Goal: Task Accomplishment & Management: Manage account settings

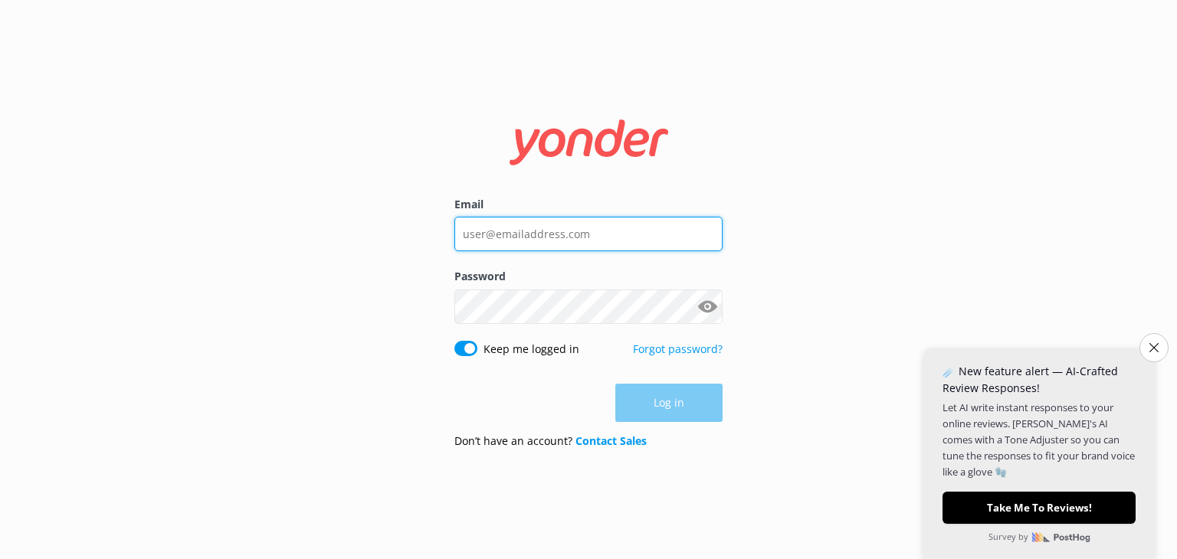
click at [508, 231] on input "Email" at bounding box center [588, 234] width 268 height 34
type input "[EMAIL_ADDRESS][DOMAIN_NAME]"
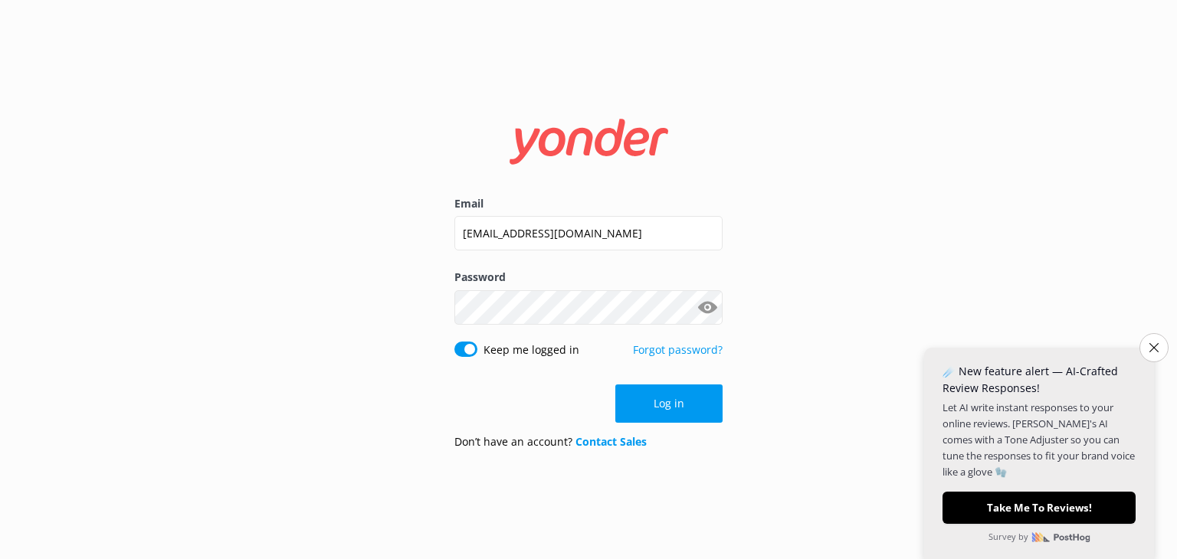
click at [699, 318] on button "Show password" at bounding box center [707, 307] width 31 height 31
click at [652, 399] on button "Log in" at bounding box center [668, 404] width 107 height 38
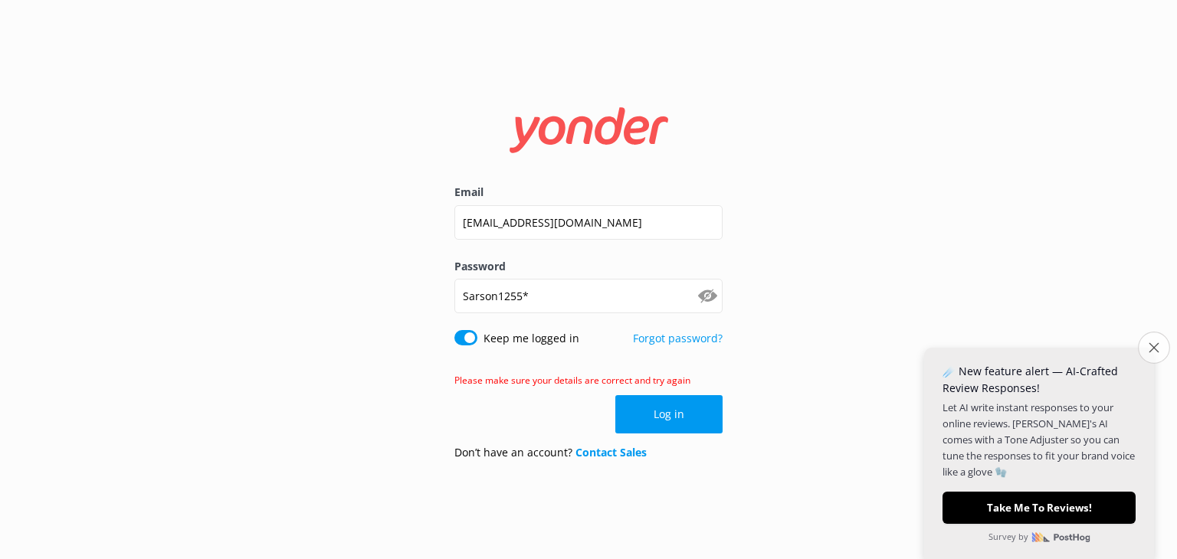
click at [1152, 346] on icon "Close survey" at bounding box center [1153, 347] width 10 height 10
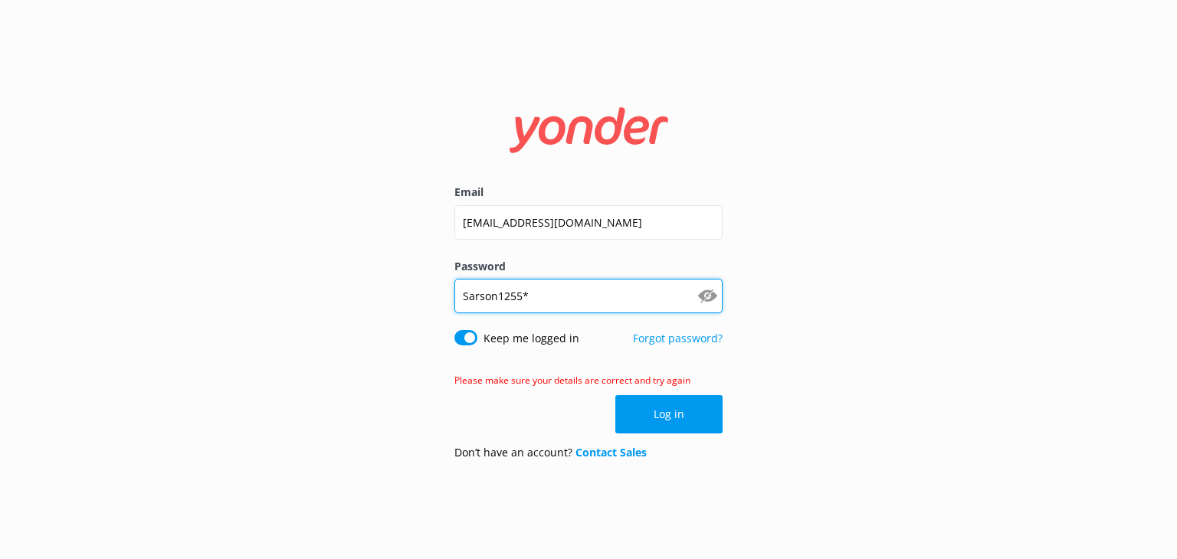
click at [564, 299] on input "Sarson1255*" at bounding box center [588, 296] width 268 height 34
type input "S"
type input "Hpsauce1255*"
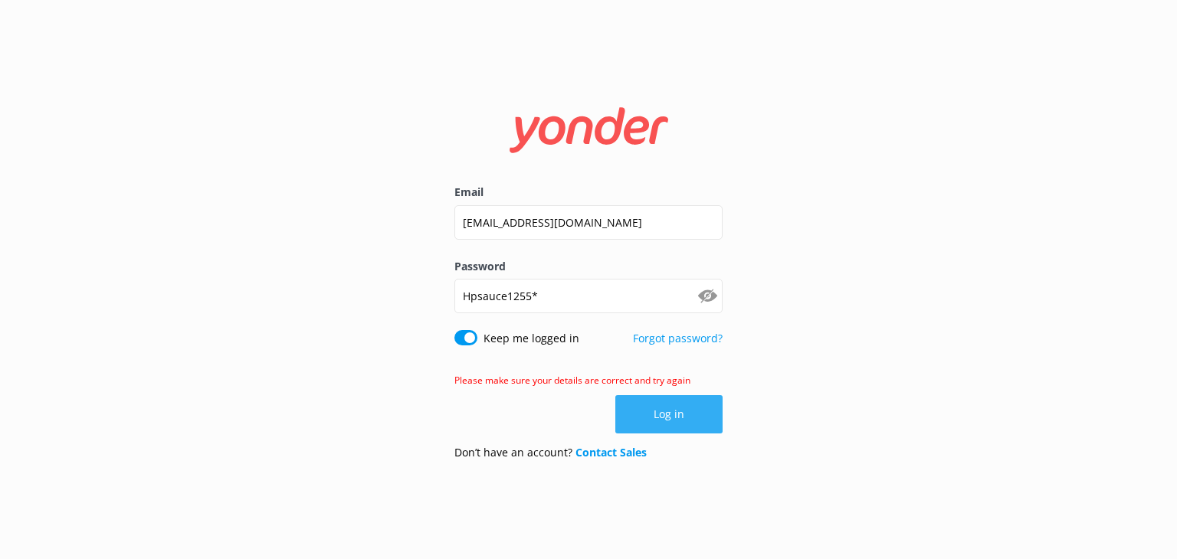
click at [658, 422] on button "Log in" at bounding box center [668, 414] width 107 height 38
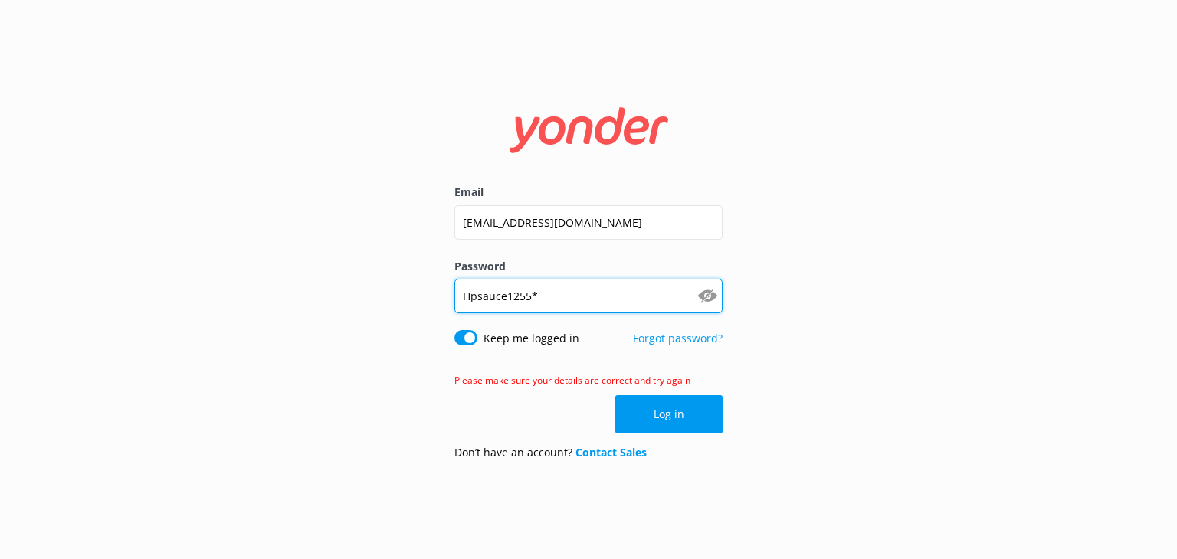
click at [521, 300] on input "Hpsauce1255*" at bounding box center [588, 296] width 268 height 34
type input "Hpsarson1255*"
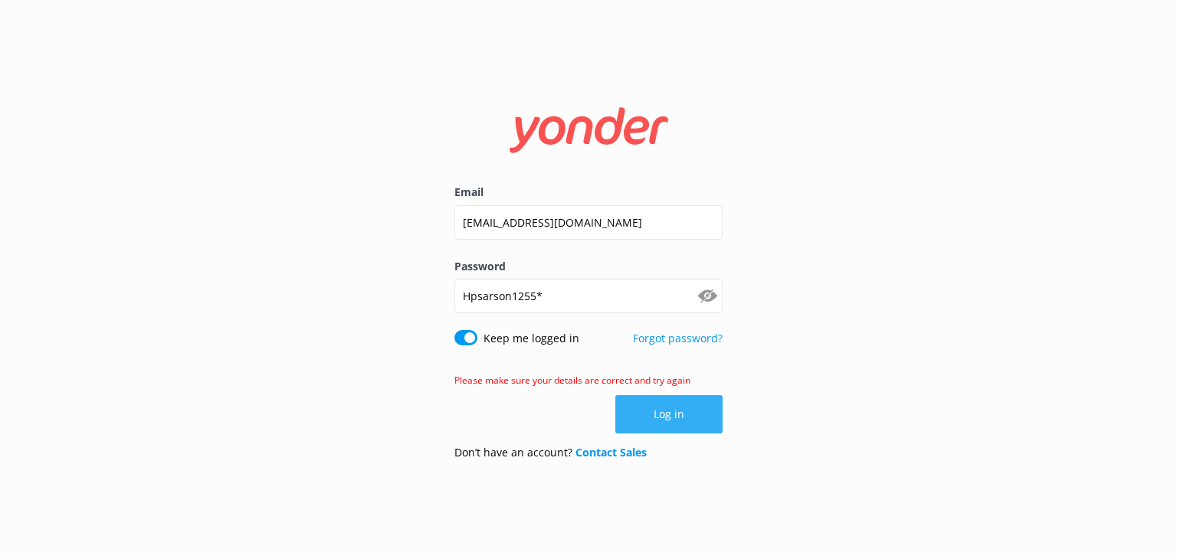
click at [649, 416] on button "Log in" at bounding box center [668, 414] width 107 height 38
click at [662, 339] on link "Forgot password?" at bounding box center [678, 338] width 90 height 15
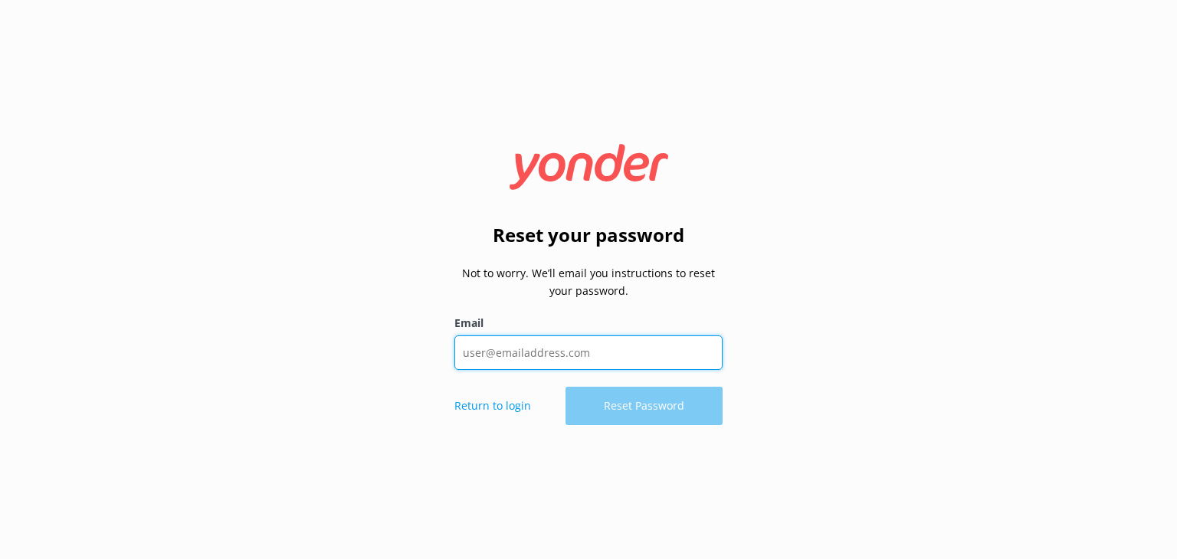
click at [522, 355] on input "Email" at bounding box center [588, 352] width 268 height 34
type input "[EMAIL_ADDRESS][DOMAIN_NAME]"
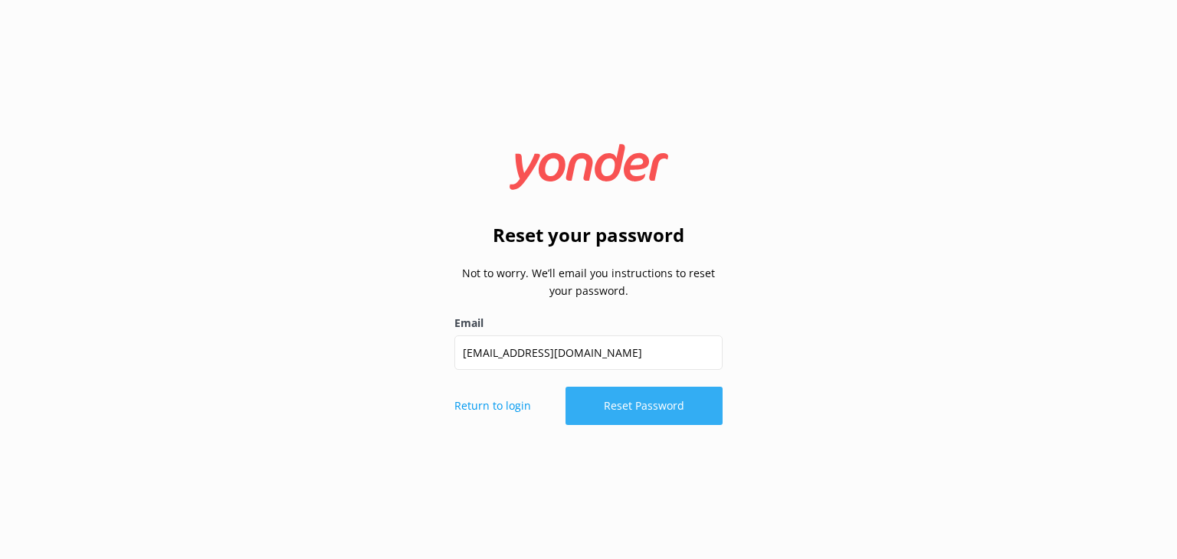
click at [662, 408] on button "Reset Password" at bounding box center [643, 406] width 157 height 38
